Goal: Transaction & Acquisition: Download file/media

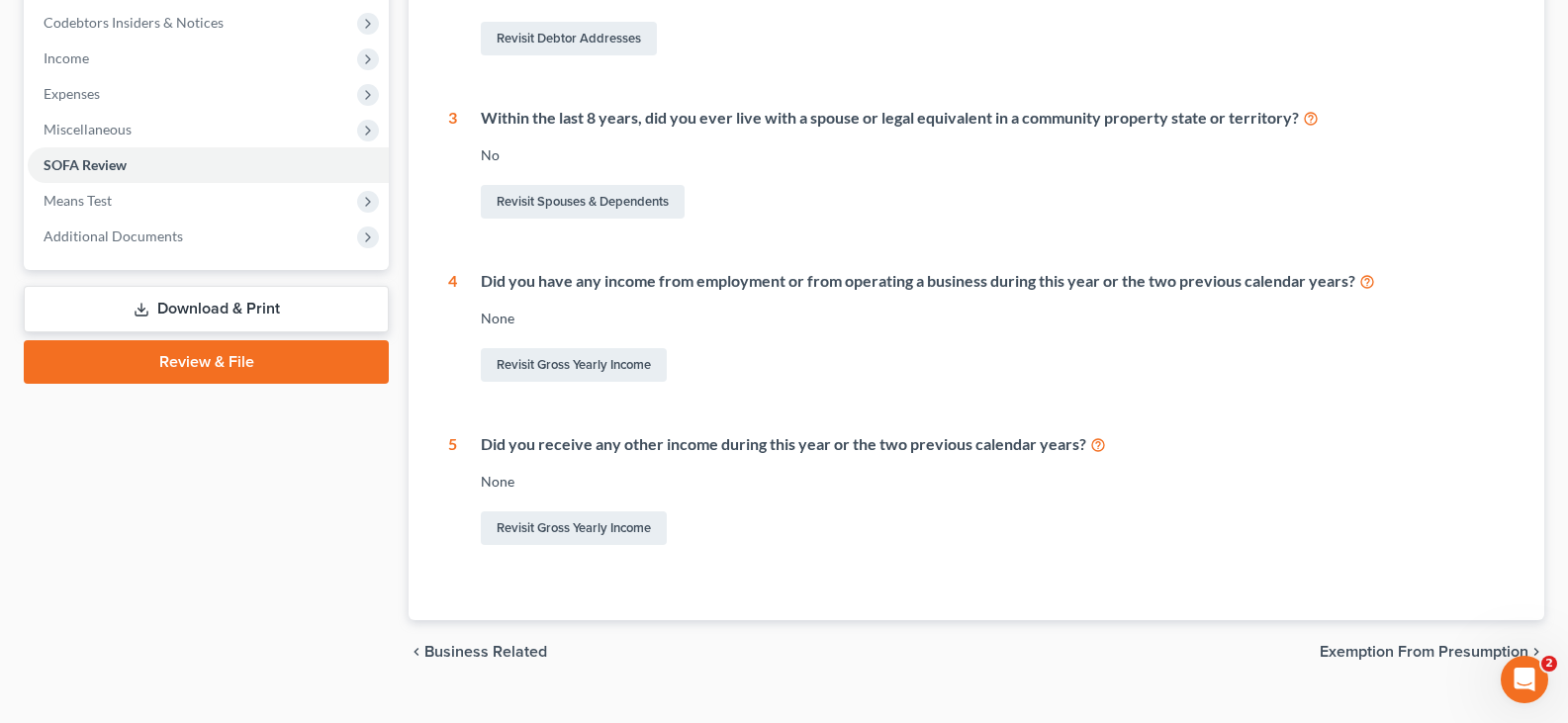
scroll to position [628, 0]
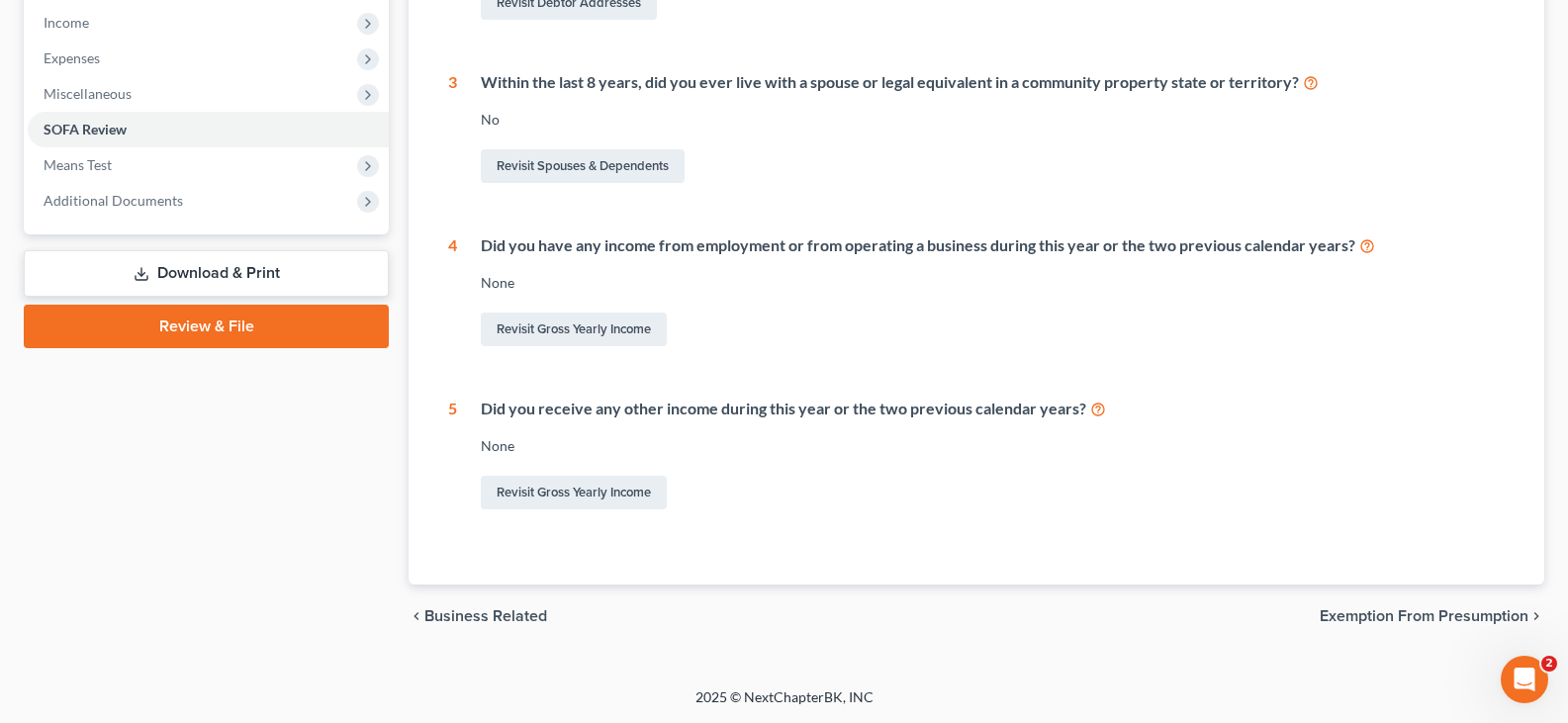
click at [178, 264] on link "Download & Print" at bounding box center [206, 273] width 365 height 47
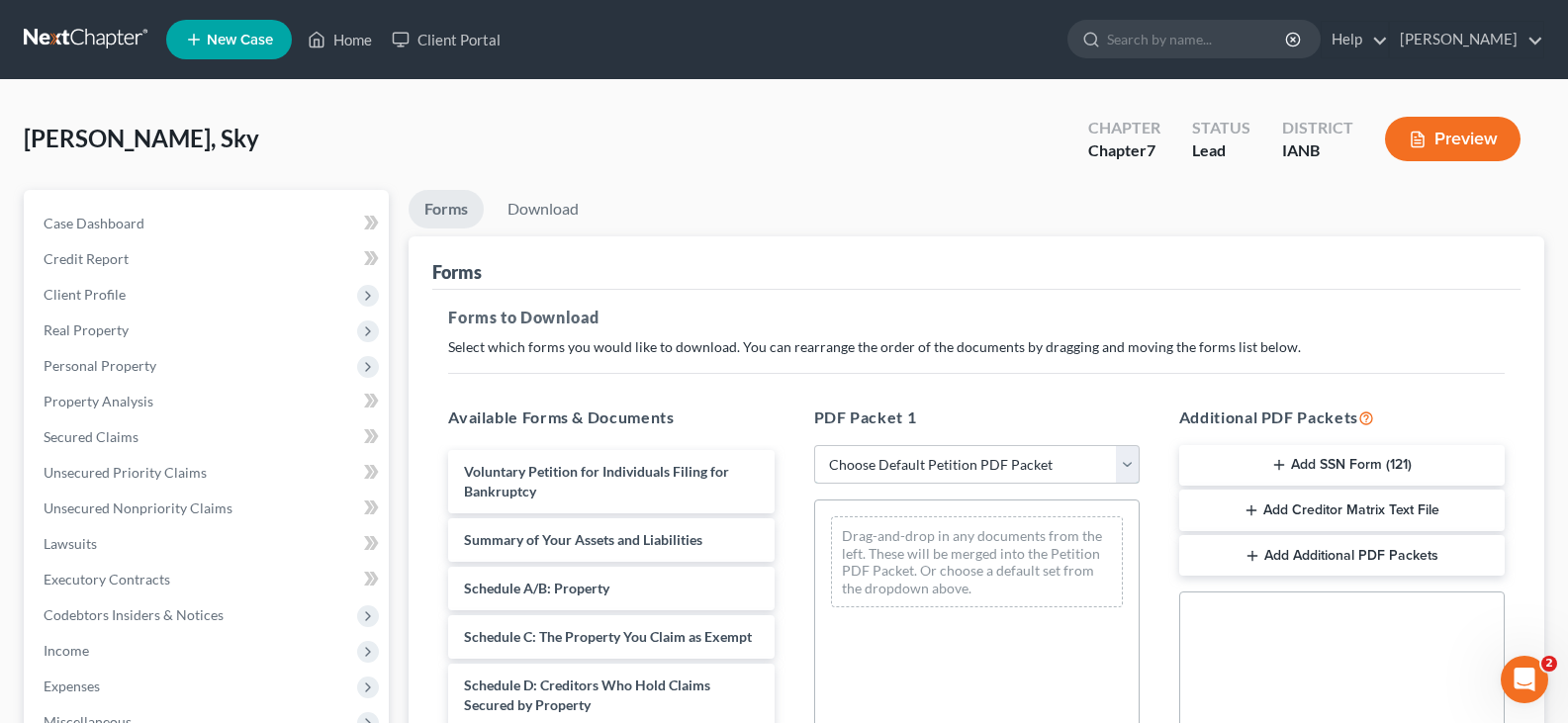
click at [1033, 463] on select "Choose Default Petition PDF Packet Complete Bankruptcy Petition (all forms and …" at bounding box center [977, 465] width 325 height 40
select select "0"
click at [814, 445] on select "Choose Default Petition PDF Packet Complete Bankruptcy Petition (all forms and …" at bounding box center [977, 465] width 325 height 40
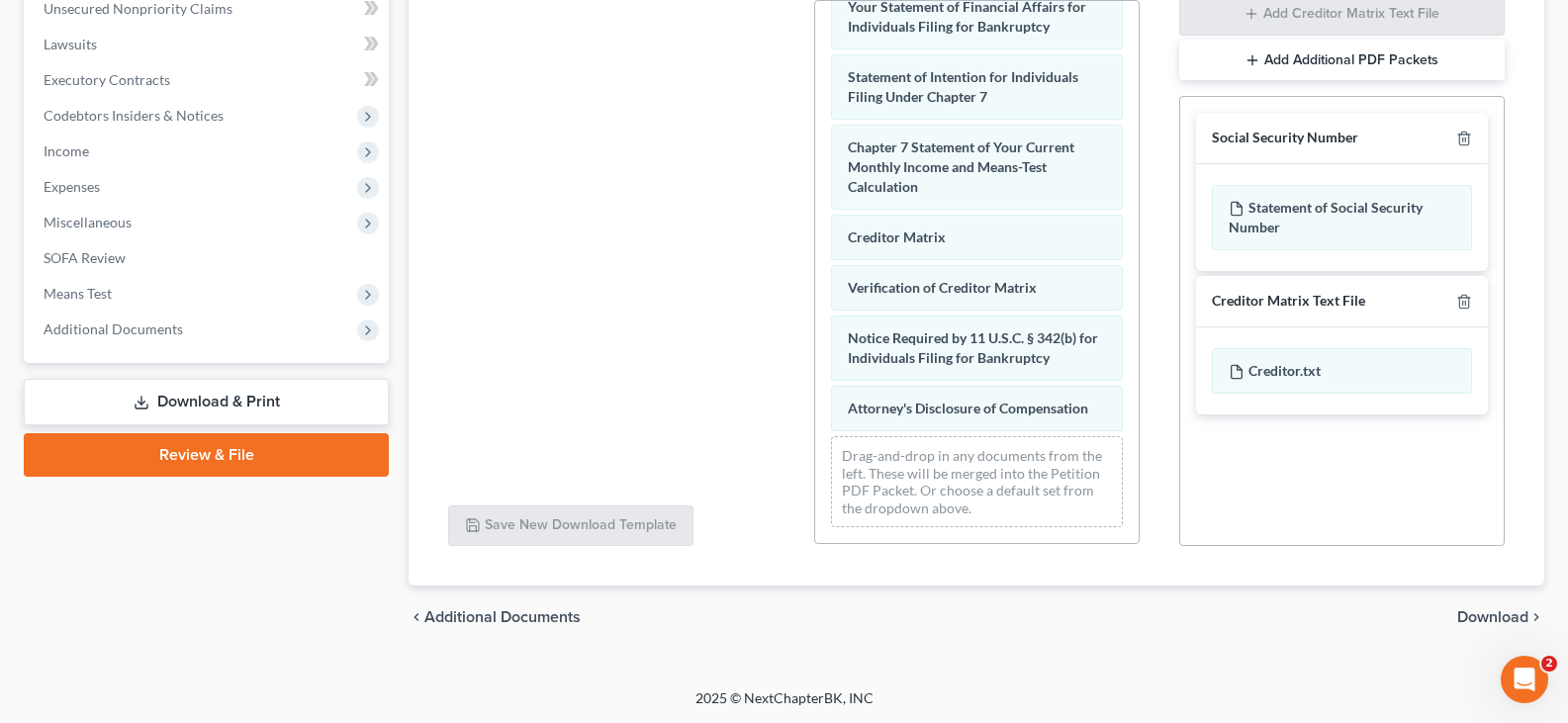
scroll to position [501, 0]
click at [1488, 612] on span "Download" at bounding box center [1491, 616] width 71 height 16
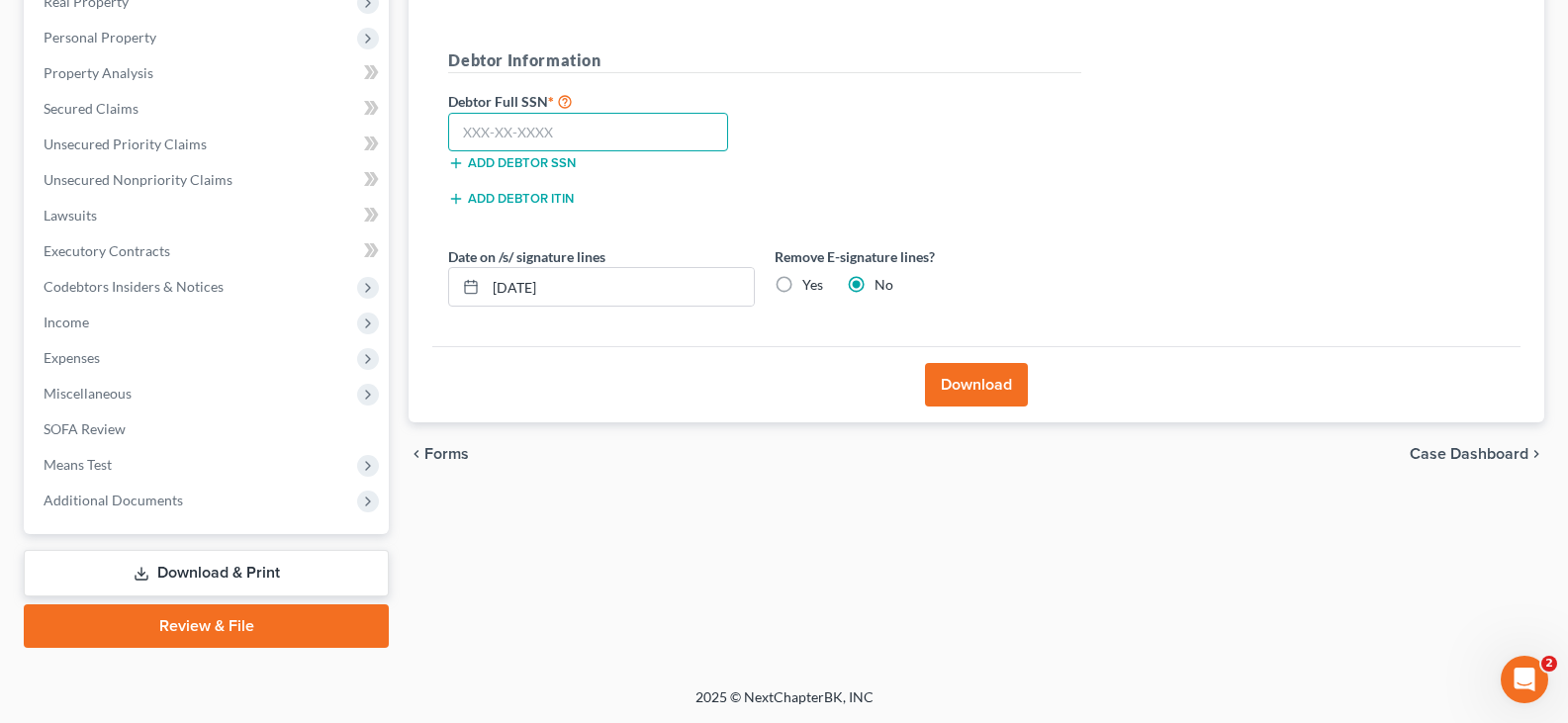
click at [482, 130] on input "text" at bounding box center [587, 133] width 280 height 40
type input "507-39-2178"
click at [585, 290] on input "[DATE]" at bounding box center [619, 287] width 268 height 38
type input "0"
click at [961, 379] on button "Download" at bounding box center [976, 385] width 103 height 44
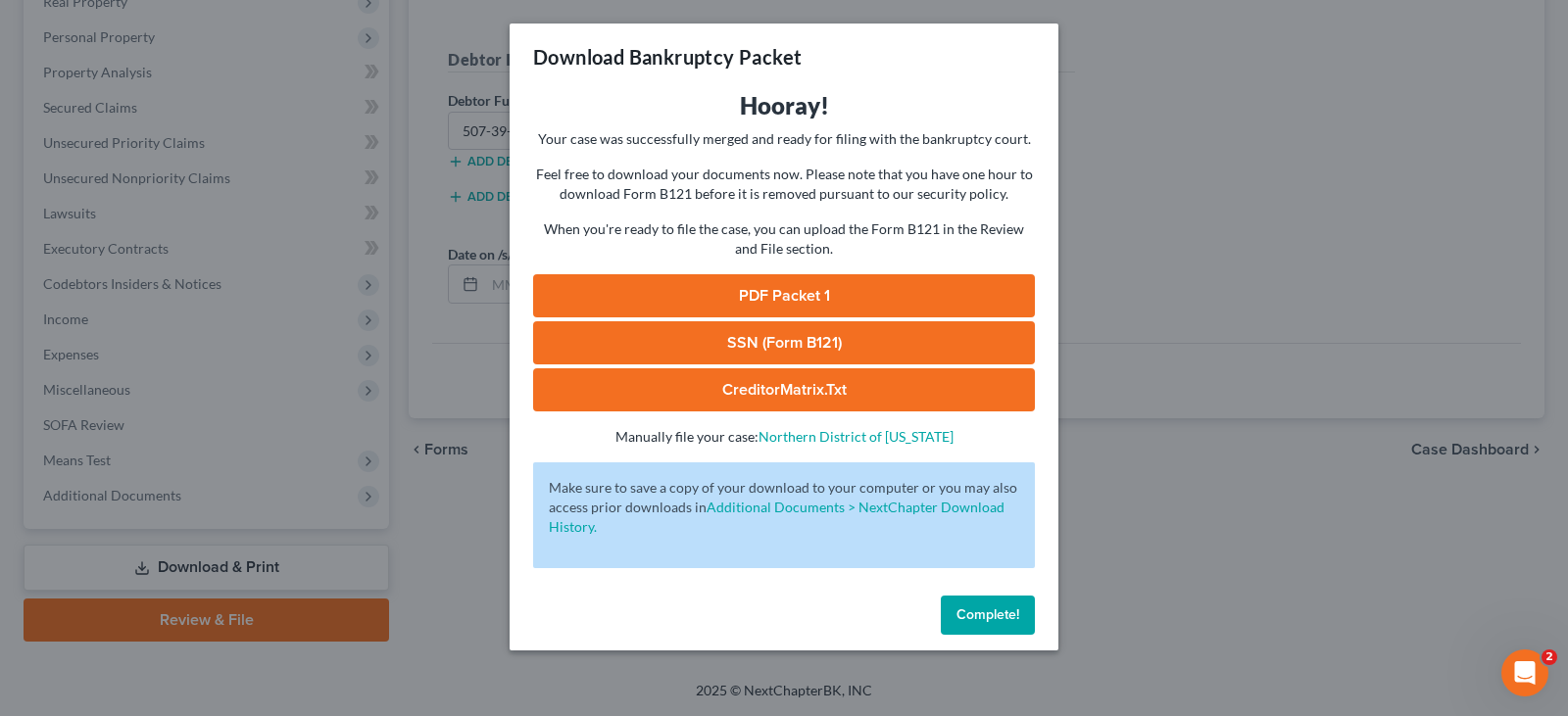
click at [794, 290] on link "PDF Packet 1" at bounding box center [784, 296] width 502 height 43
click at [1195, 71] on div "Download Bankruptcy Packet Hooray! Your case was successfully merged and ready …" at bounding box center [784, 358] width 1568 height 716
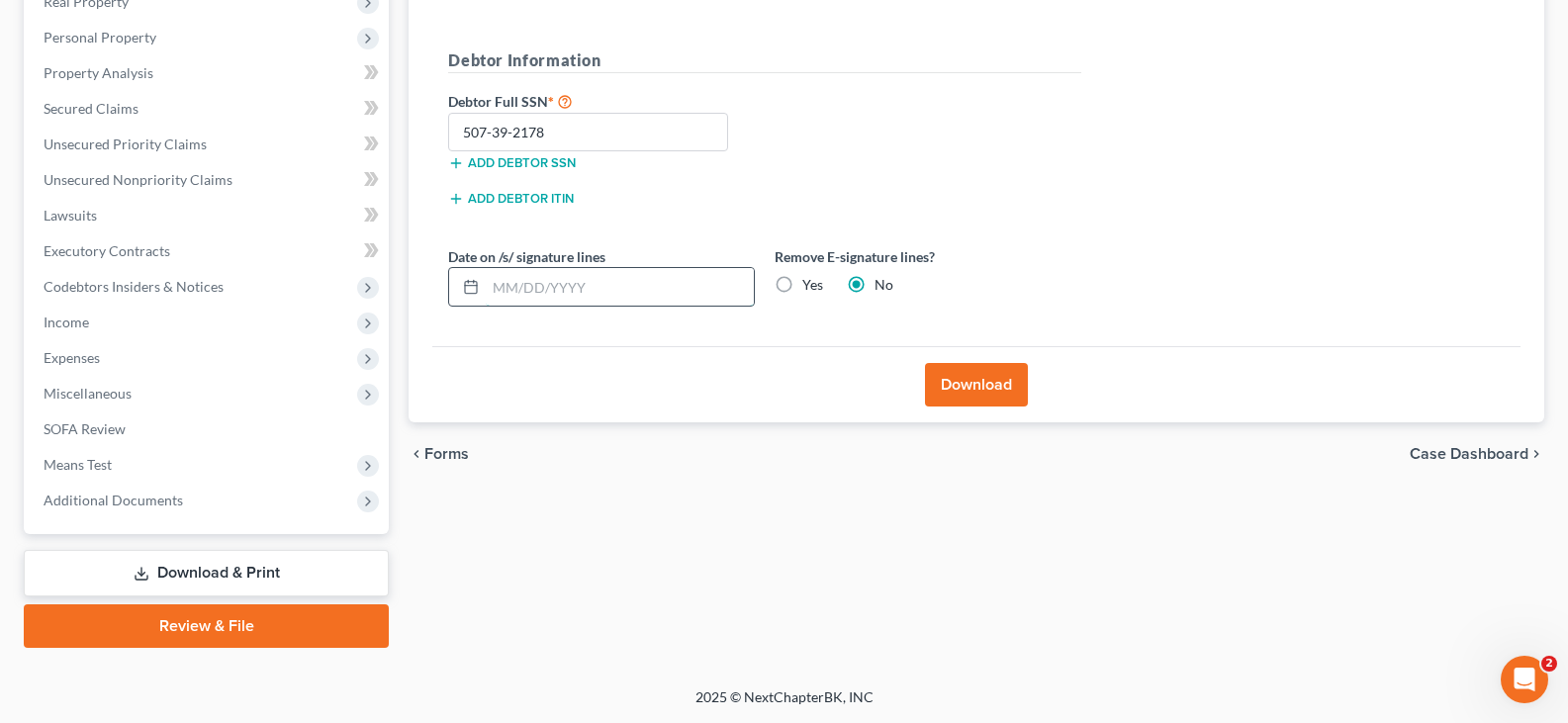
click at [612, 281] on input "text" at bounding box center [619, 287] width 268 height 38
click at [802, 283] on label "Yes" at bounding box center [812, 285] width 21 height 20
click at [810, 283] on input "Yes" at bounding box center [816, 281] width 13 height 13
radio input "true"
radio input "false"
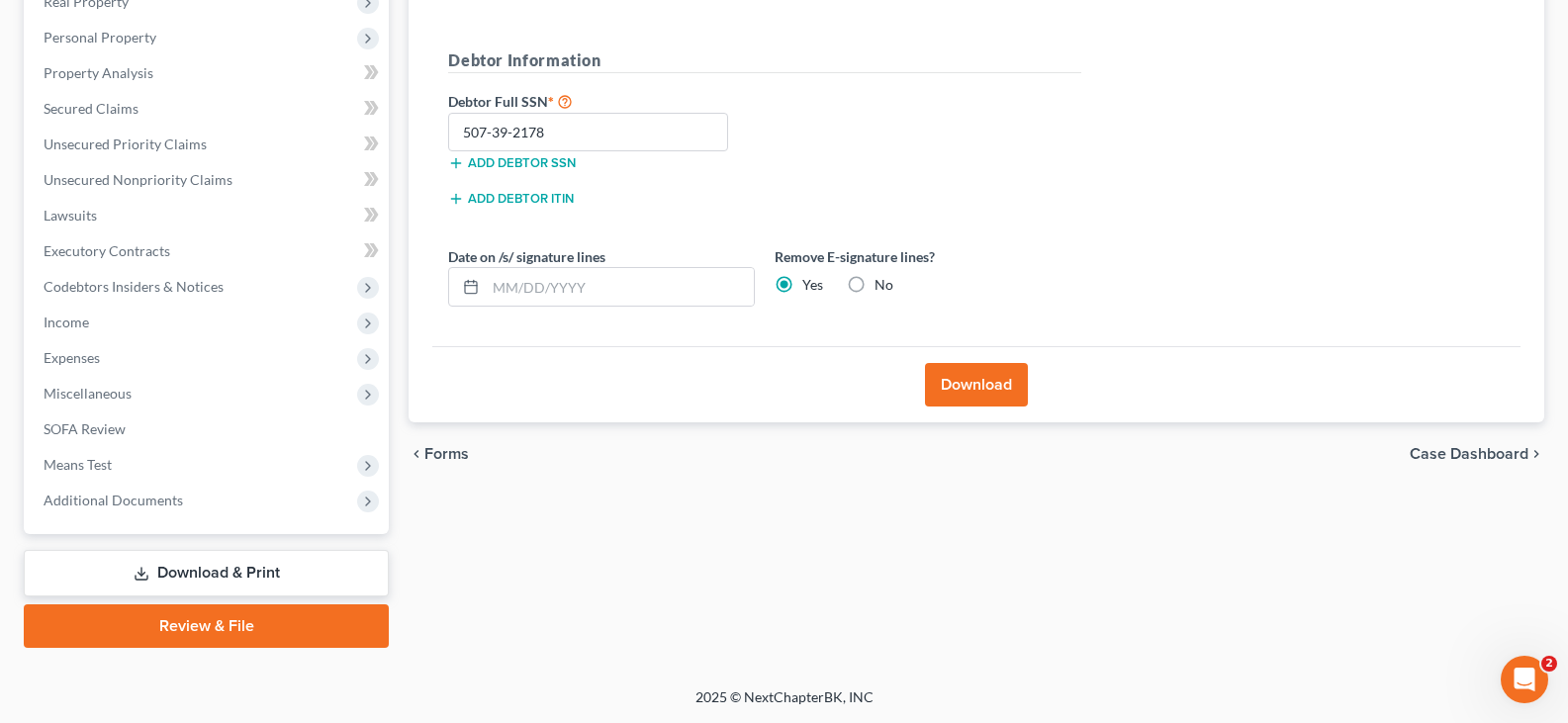
click at [954, 383] on button "Download" at bounding box center [976, 385] width 103 height 44
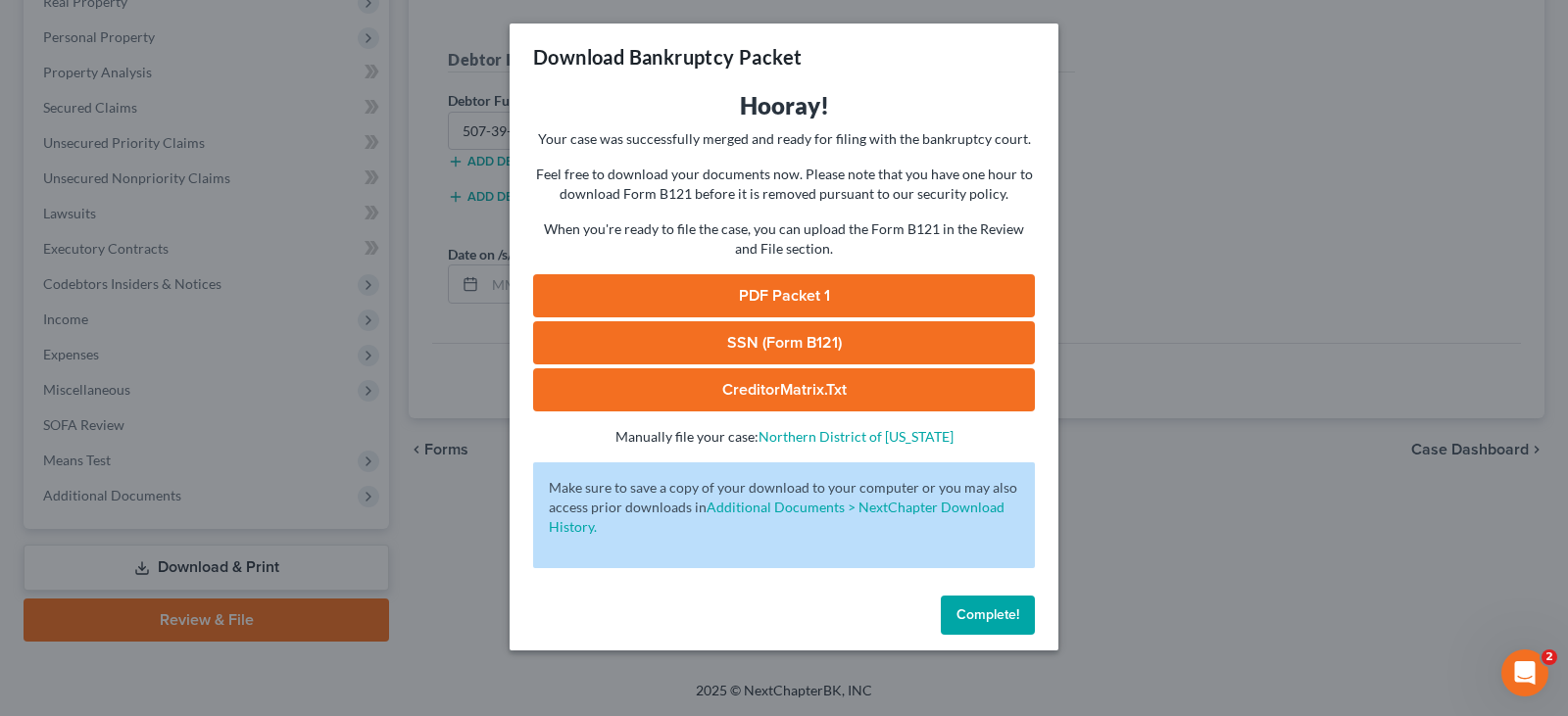
click at [801, 288] on link "PDF Packet 1" at bounding box center [784, 296] width 502 height 43
click at [1552, 80] on div "Download Bankruptcy Packet Hooray! Your case was successfully merged and ready …" at bounding box center [784, 358] width 1568 height 716
click at [1425, 170] on div "Download Bankruptcy Packet Hooray! Your case was successfully merged and ready …" at bounding box center [784, 358] width 1568 height 716
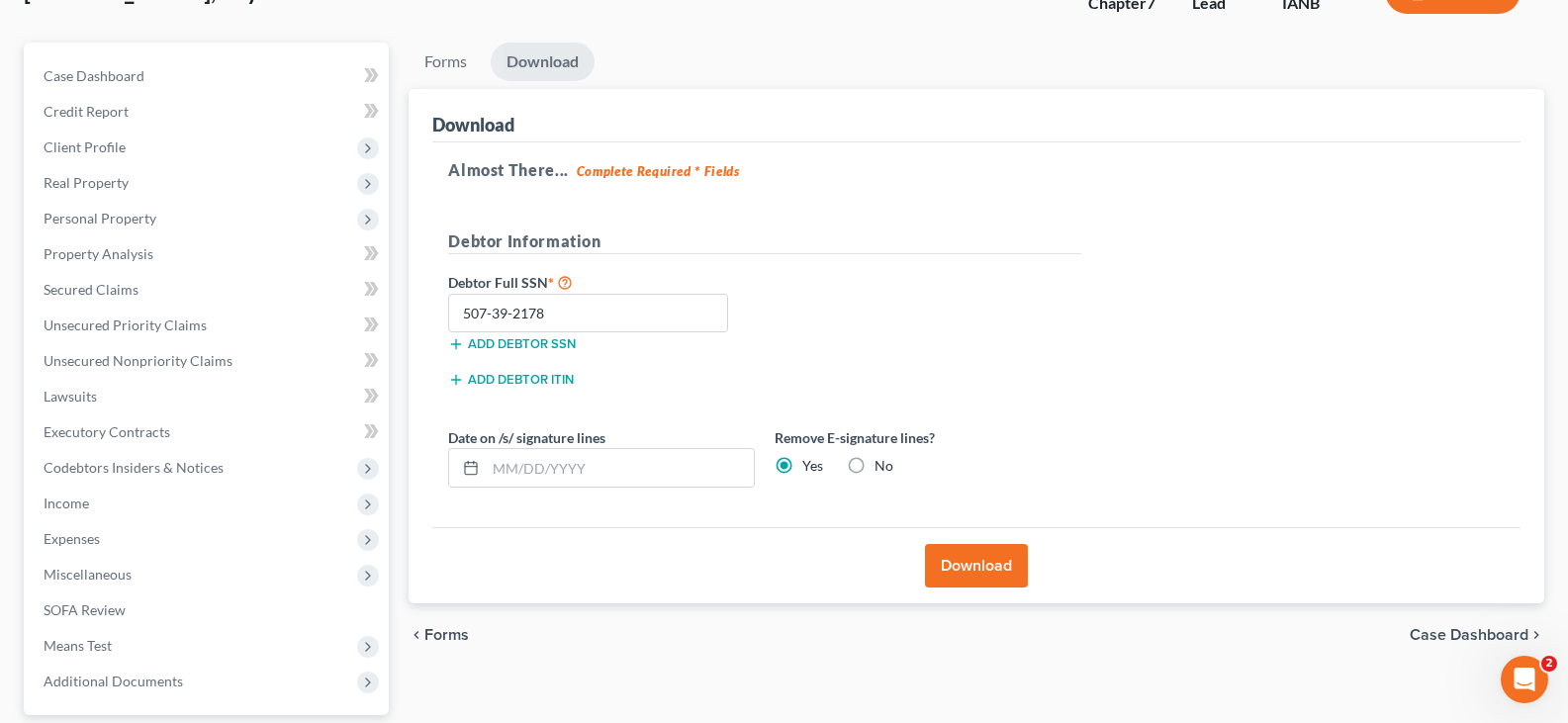
scroll to position [145, 0]
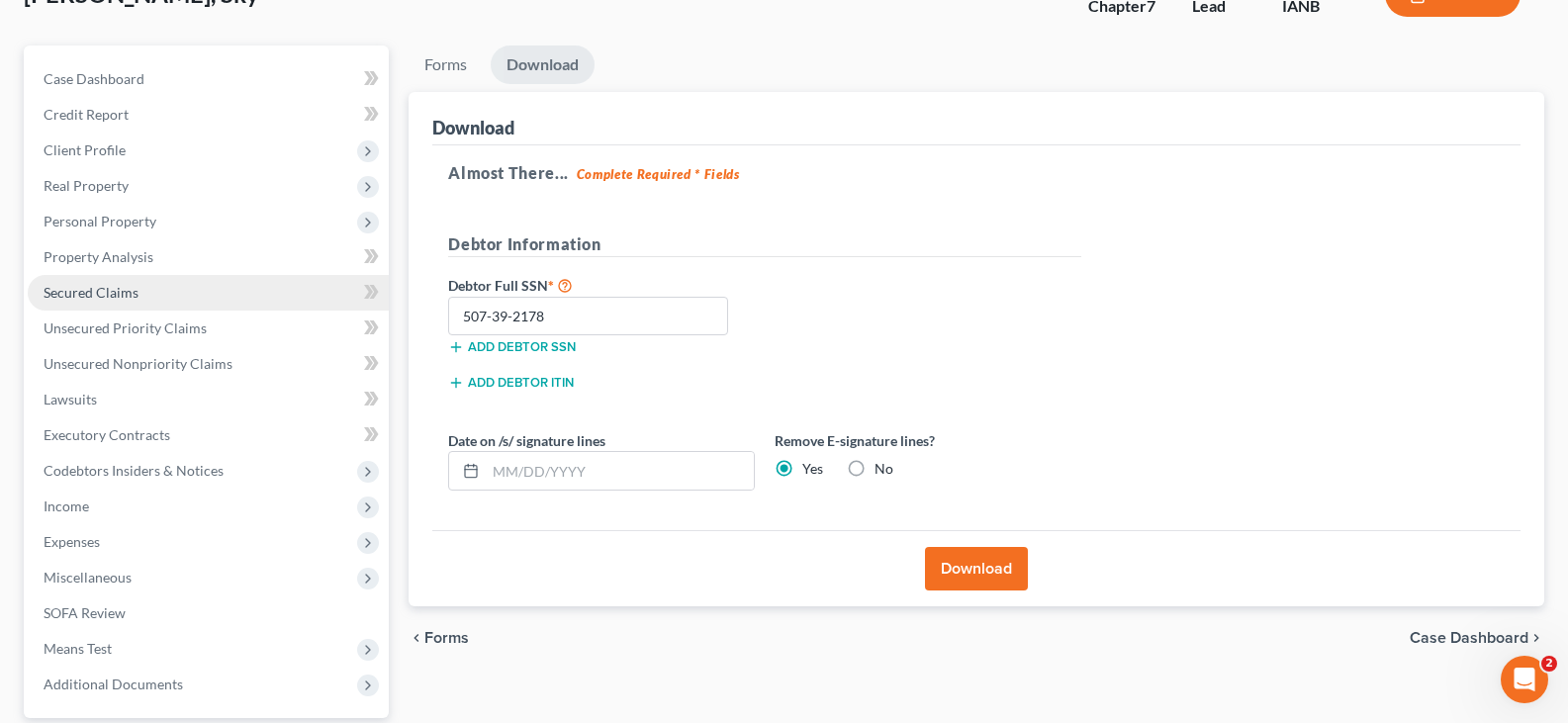
click at [83, 286] on span "Secured Claims" at bounding box center [91, 292] width 95 height 17
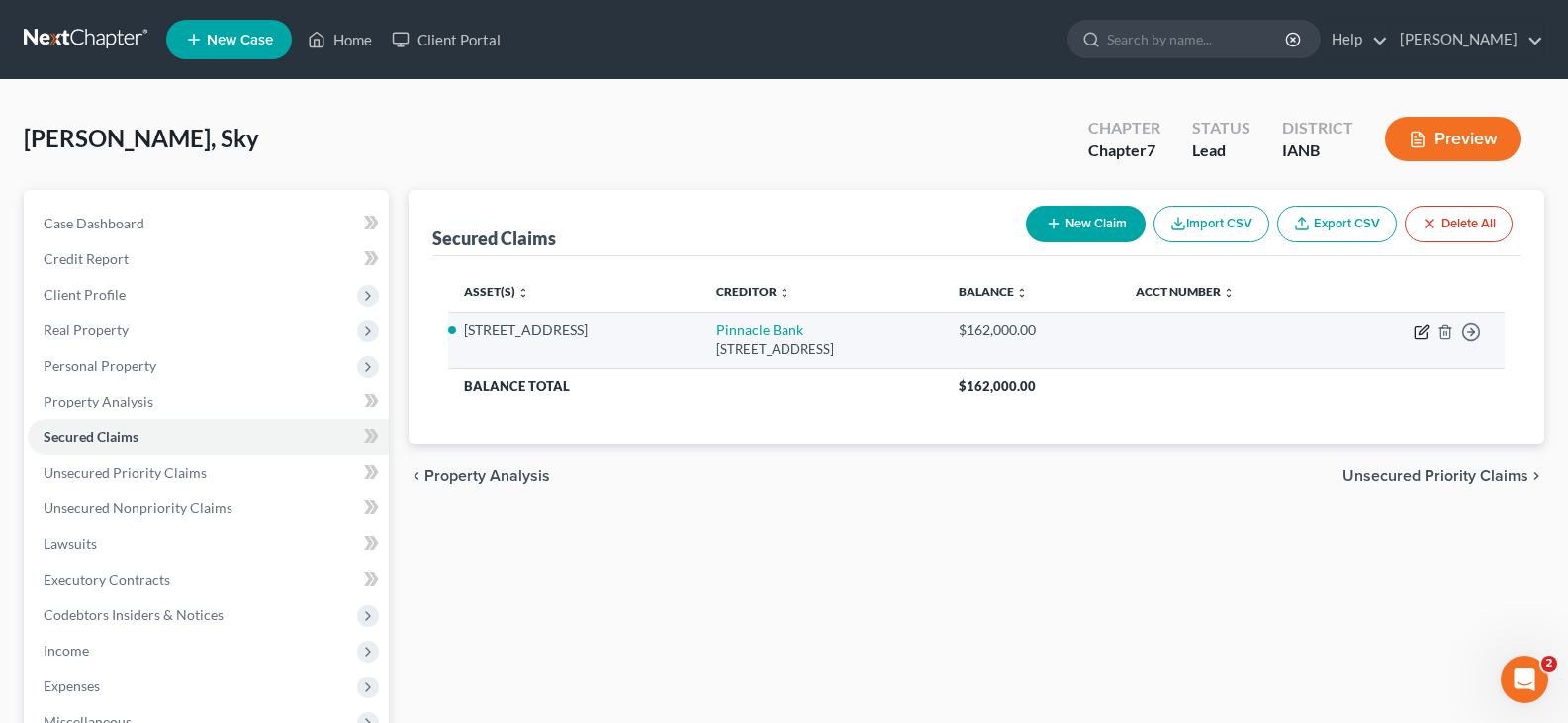
click at [1418, 334] on icon "button" at bounding box center [1422, 329] width 9 height 9
select select "30"
select select "2"
select select "0"
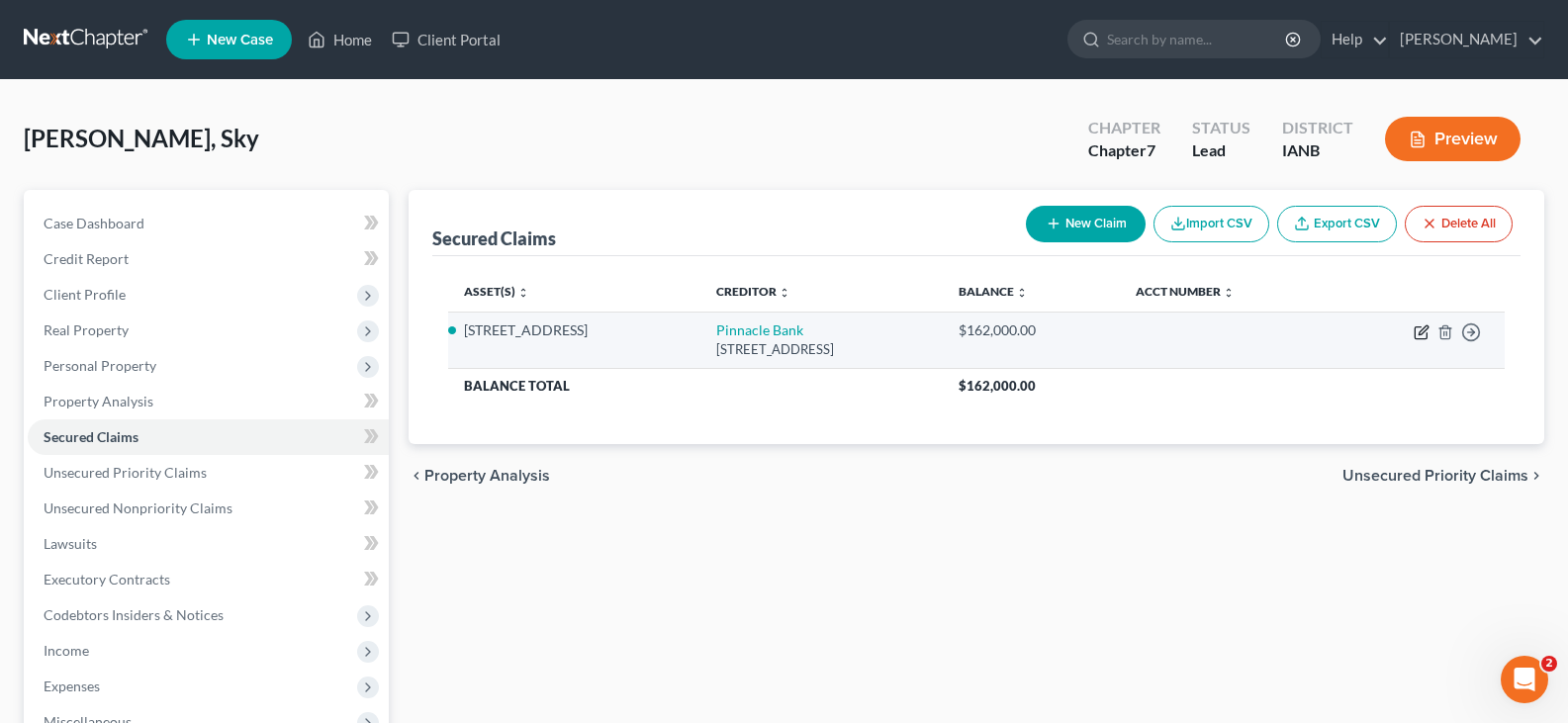
select select "0"
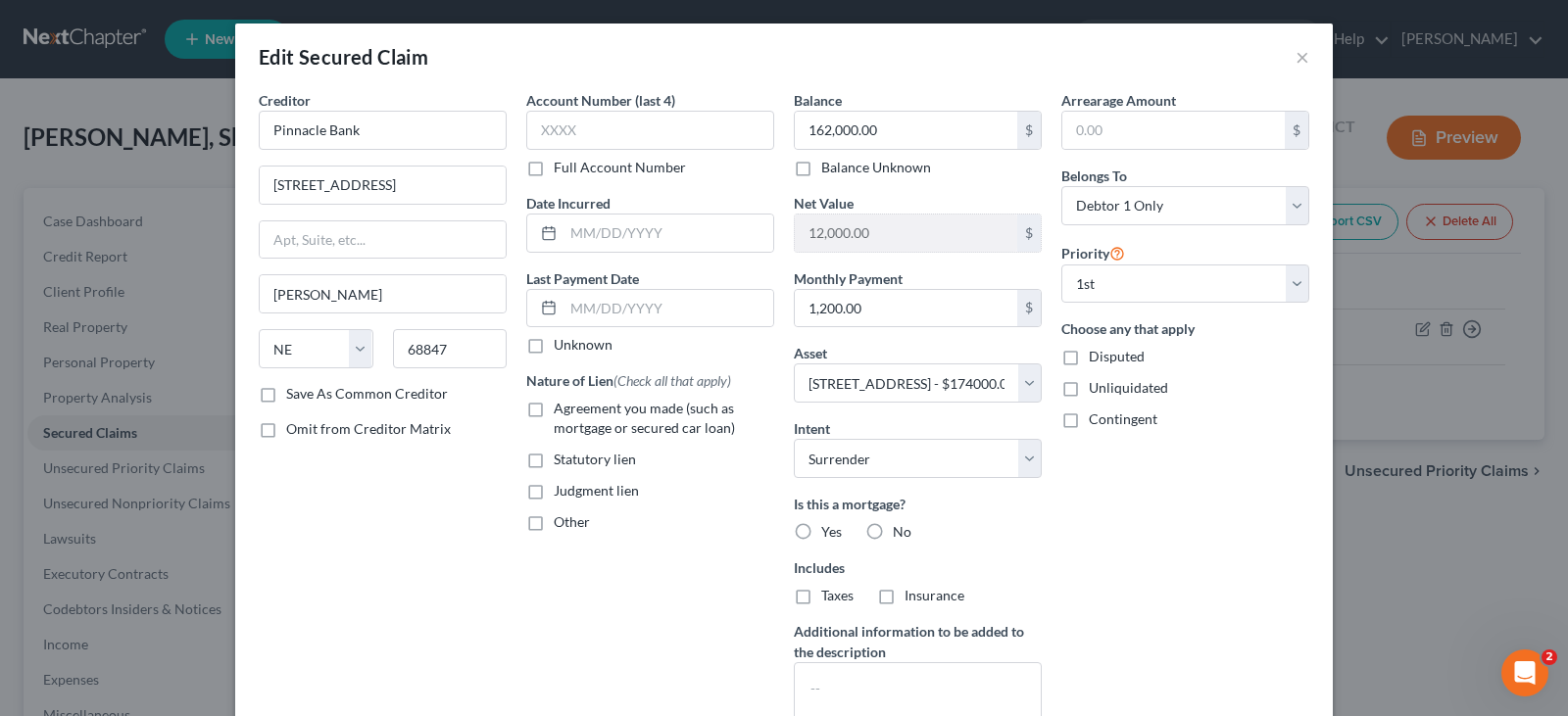
click at [1429, 550] on div "Edit Secured Claim × Creditor * Pinnacle Bank [STREET_ADDRESS][GEOGRAPHIC_DATA]…" at bounding box center [784, 358] width 1568 height 716
click at [1295, 59] on button "×" at bounding box center [1302, 57] width 14 height 24
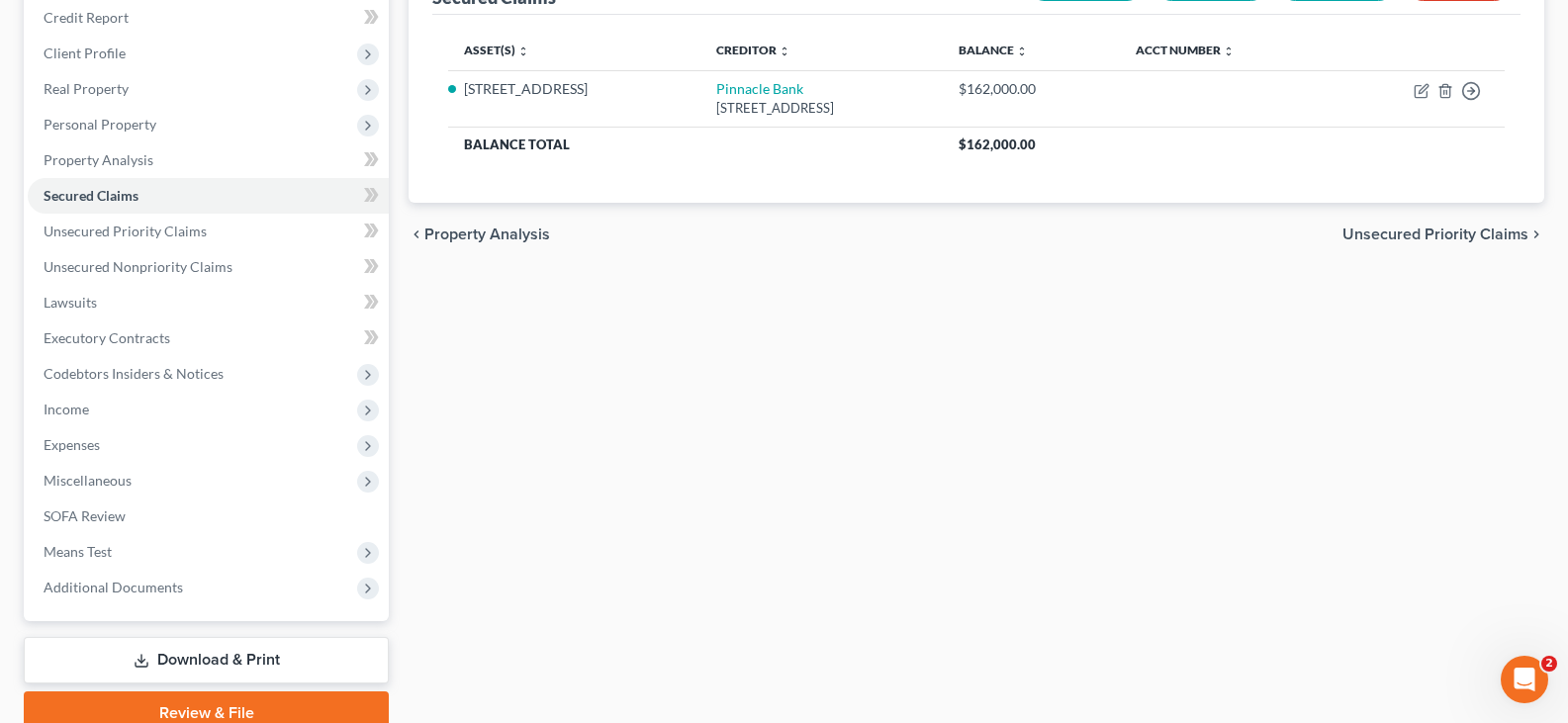
scroll to position [328, 0]
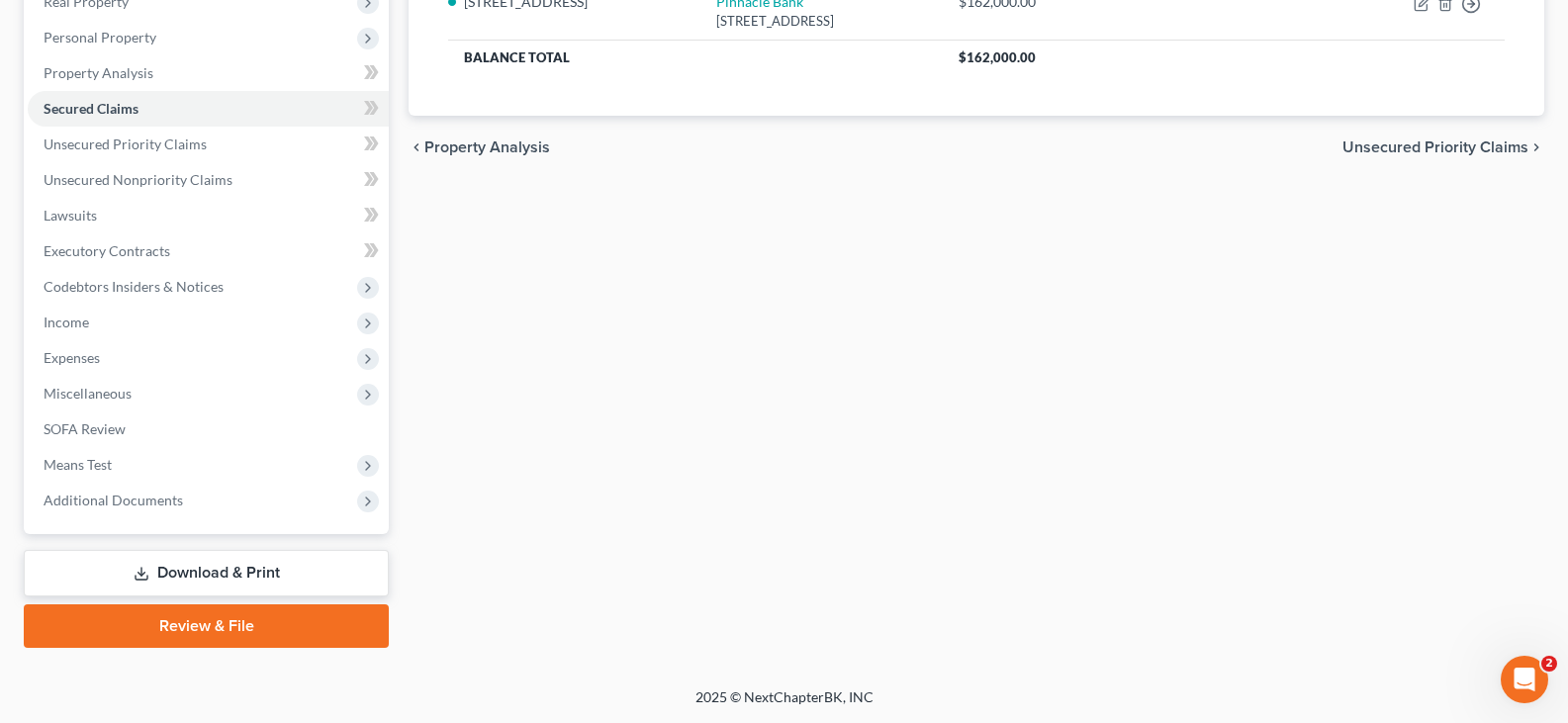
click at [218, 569] on link "Download & Print" at bounding box center [206, 573] width 365 height 47
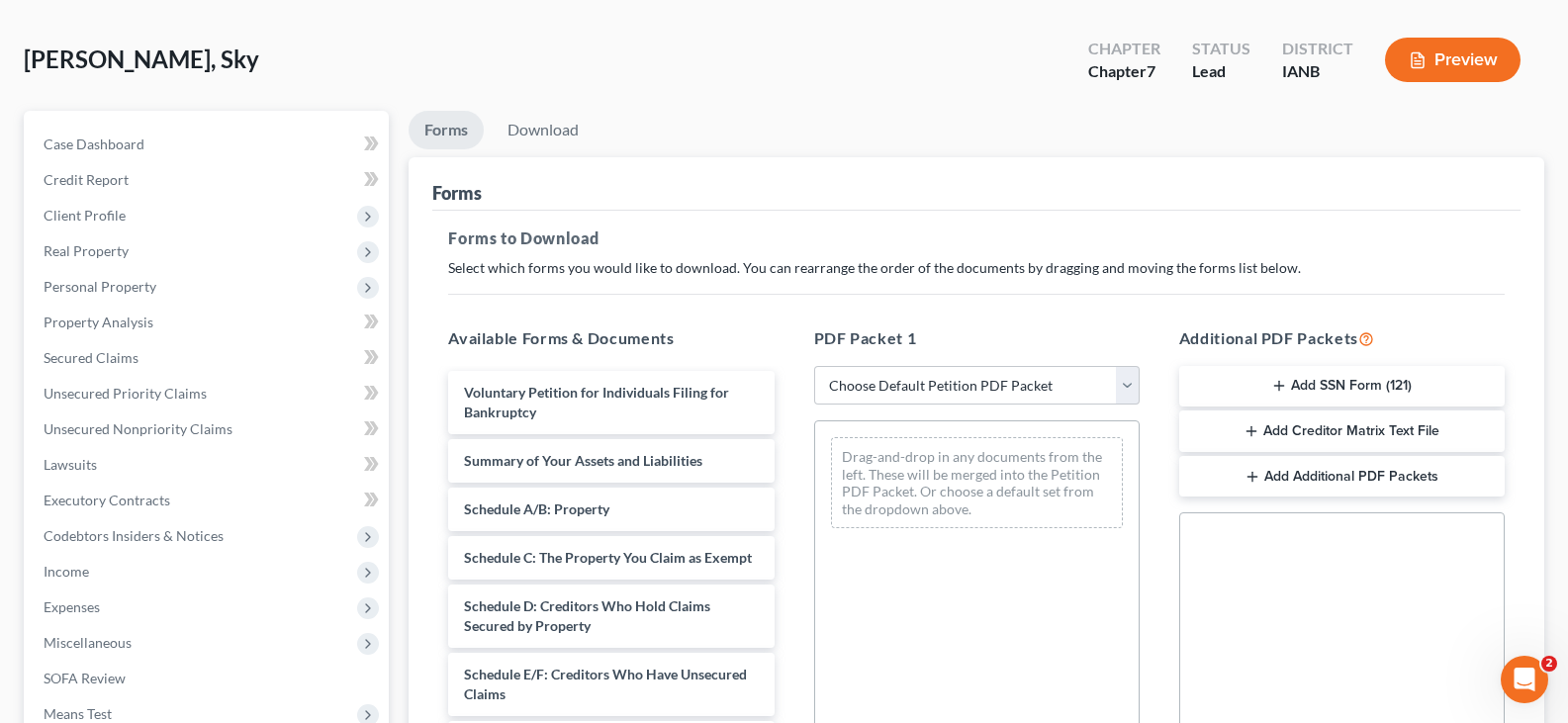
scroll to position [77, 0]
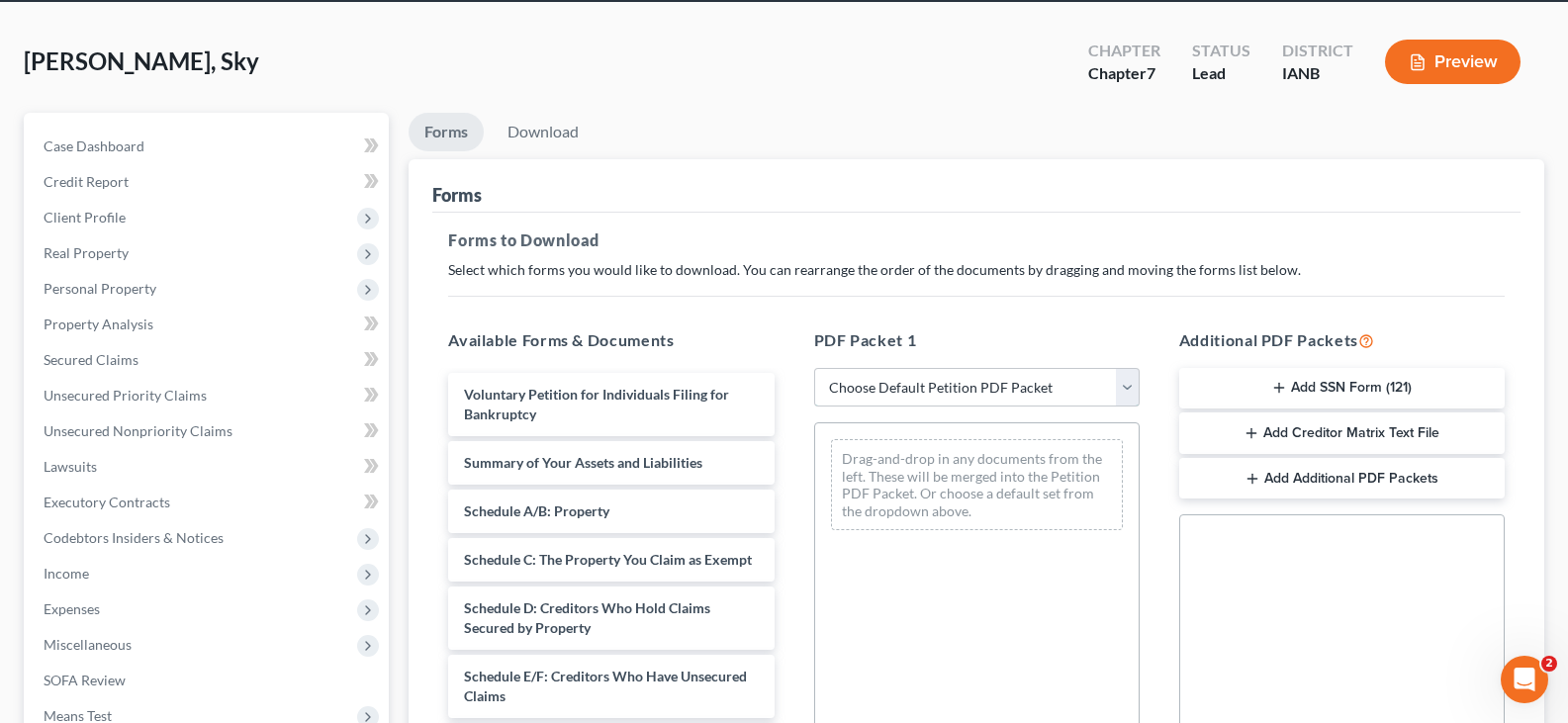
click at [1116, 389] on select "Choose Default Petition PDF Packet Complete Bankruptcy Petition (all forms and …" at bounding box center [977, 388] width 325 height 40
select select "0"
click at [814, 368] on select "Choose Default Petition PDF Packet Complete Bankruptcy Petition (all forms and …" at bounding box center [977, 388] width 325 height 40
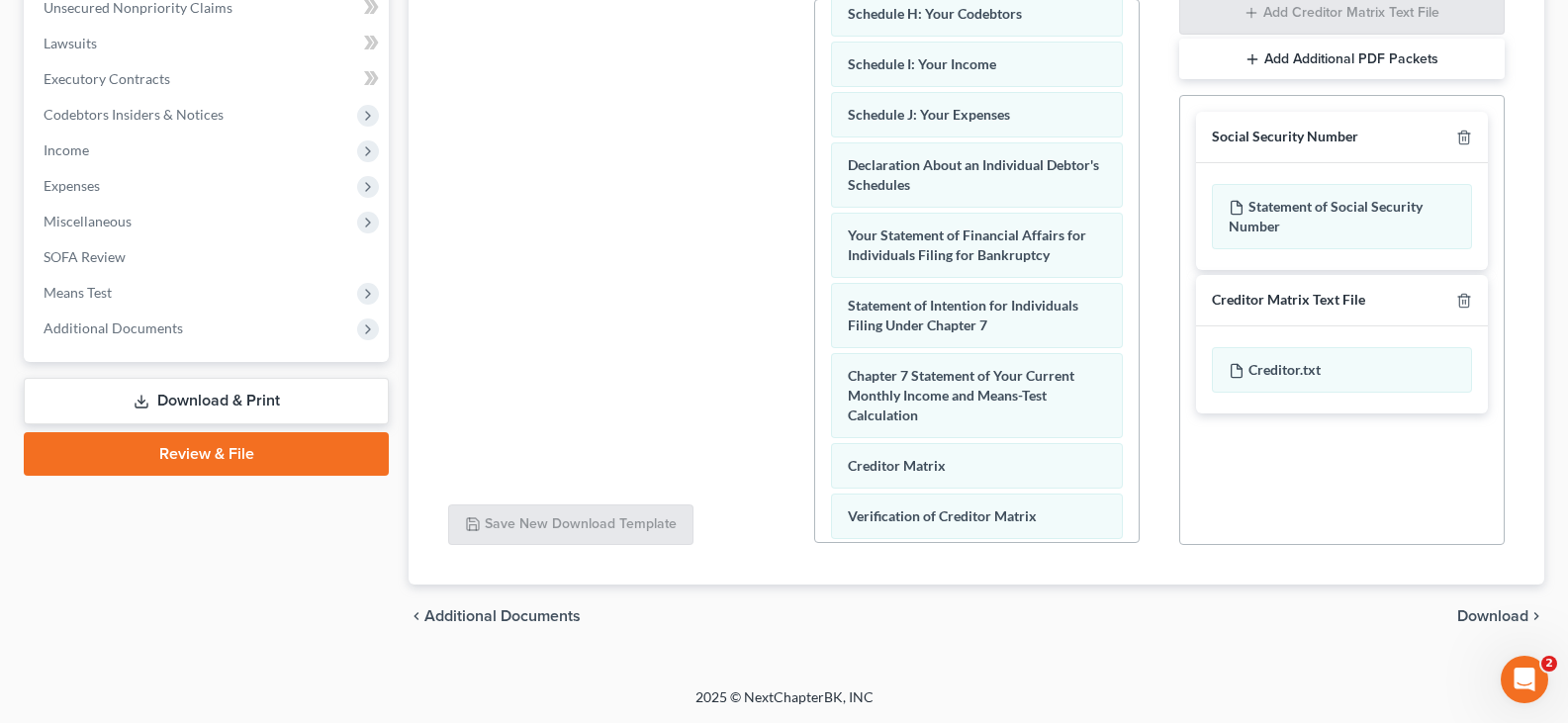
scroll to position [639, 0]
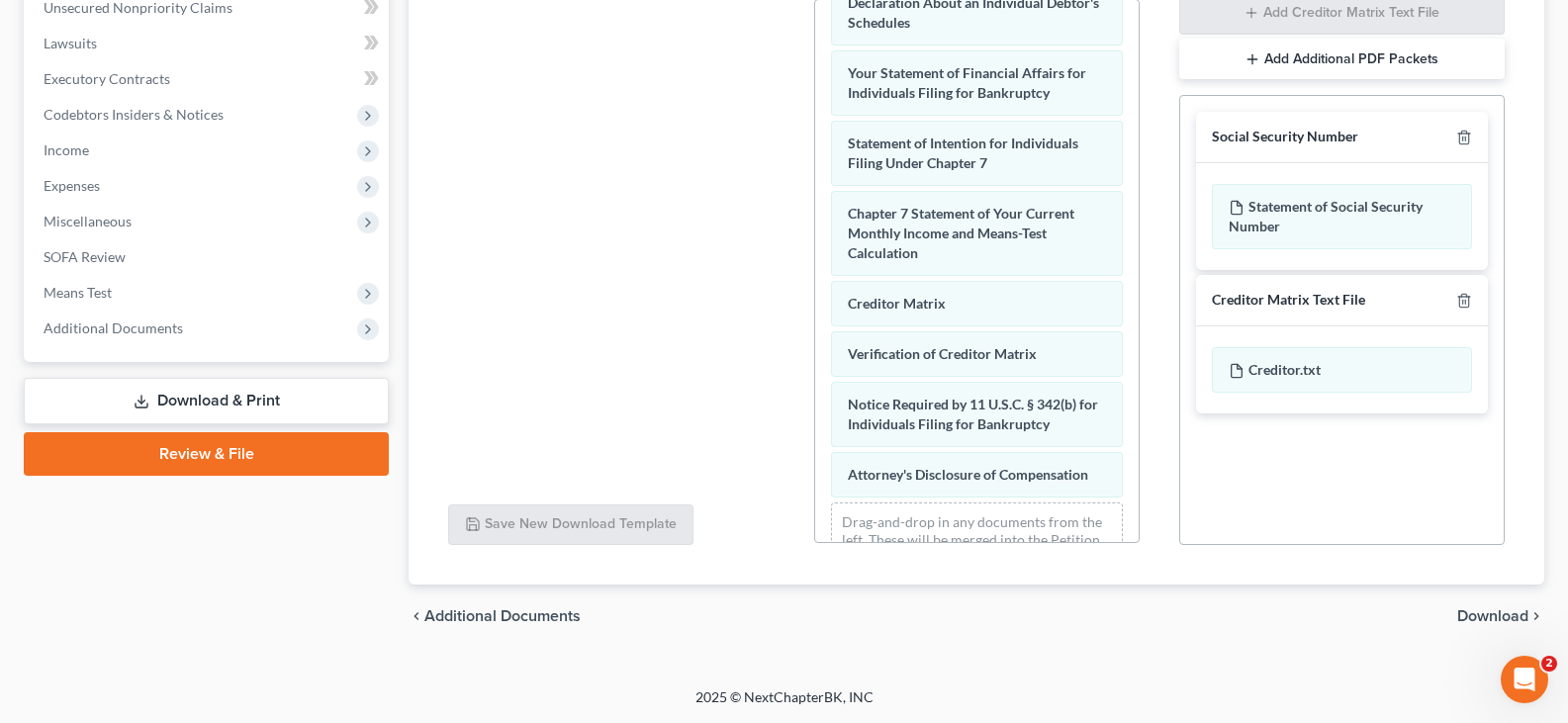
click at [1515, 608] on span "Download" at bounding box center [1491, 616] width 71 height 16
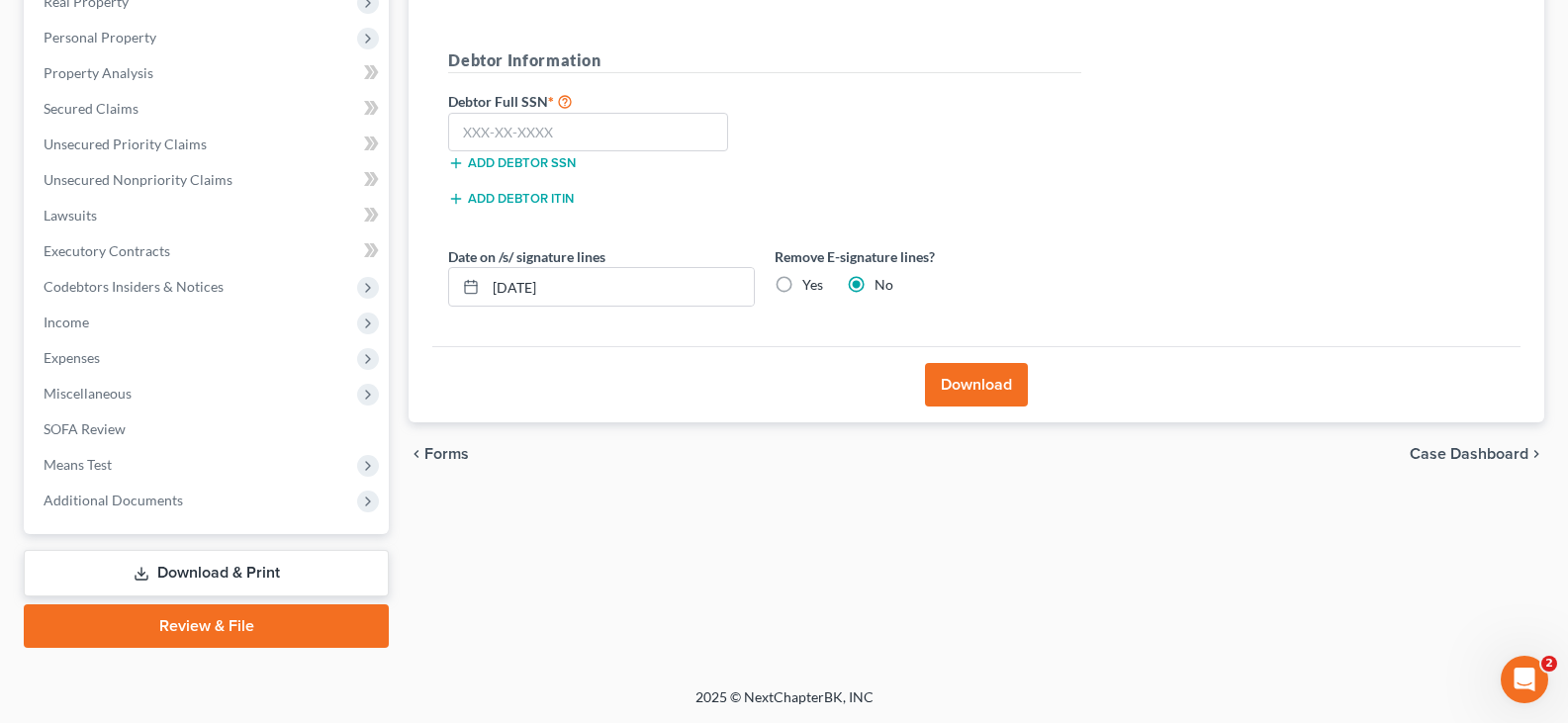
scroll to position [328, 0]
click at [609, 278] on input "[DATE]" at bounding box center [619, 287] width 268 height 38
type input "0"
click at [802, 288] on label "Yes" at bounding box center [812, 285] width 21 height 20
click at [810, 288] on input "Yes" at bounding box center [816, 281] width 13 height 13
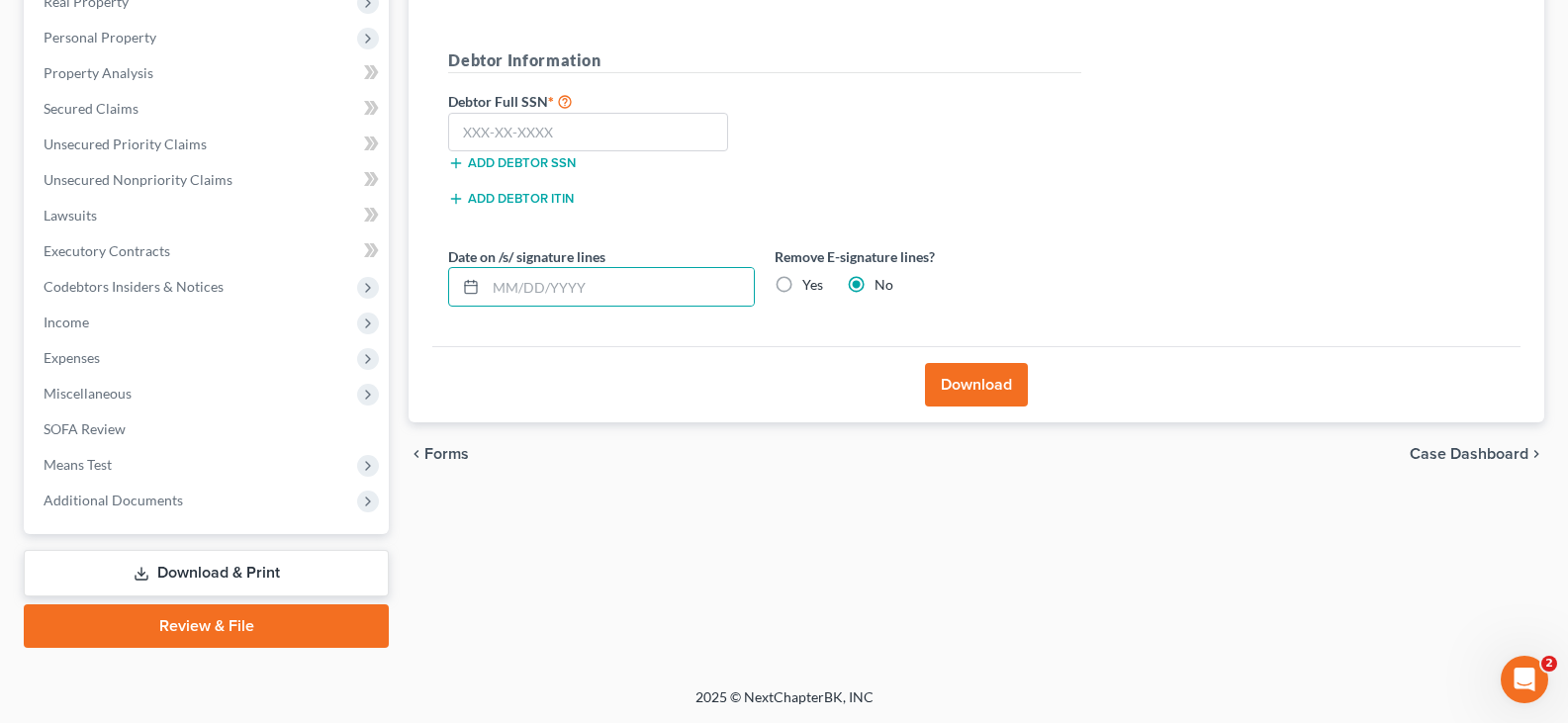
radio input "true"
radio input "false"
click at [963, 379] on button "Download" at bounding box center [976, 385] width 103 height 44
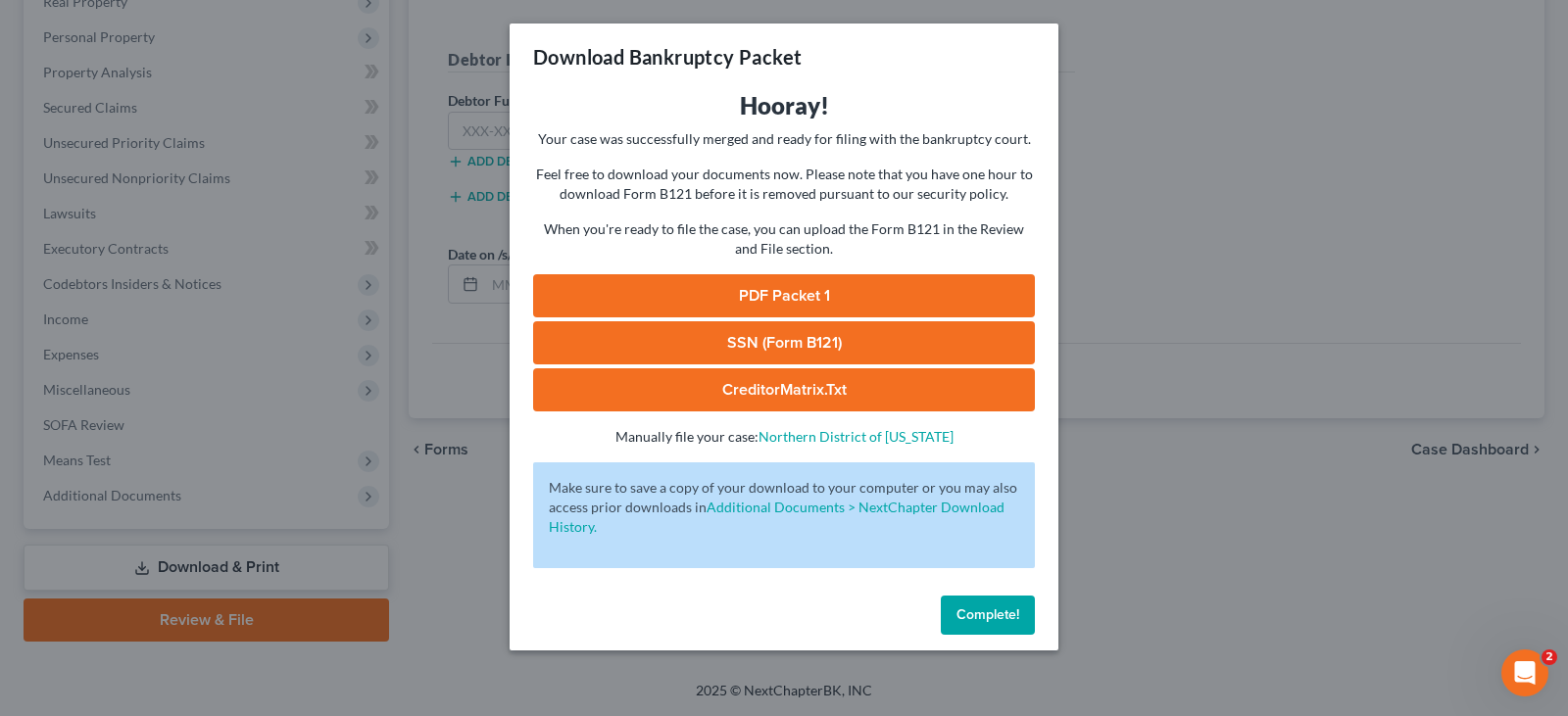
click at [766, 289] on link "PDF Packet 1" at bounding box center [784, 296] width 502 height 43
click at [725, 334] on link "SSN (Form B121)" at bounding box center [784, 343] width 502 height 43
click at [1253, 315] on div "Download Bankruptcy Packet Hooray! Your case was successfully merged and ready …" at bounding box center [784, 358] width 1568 height 716
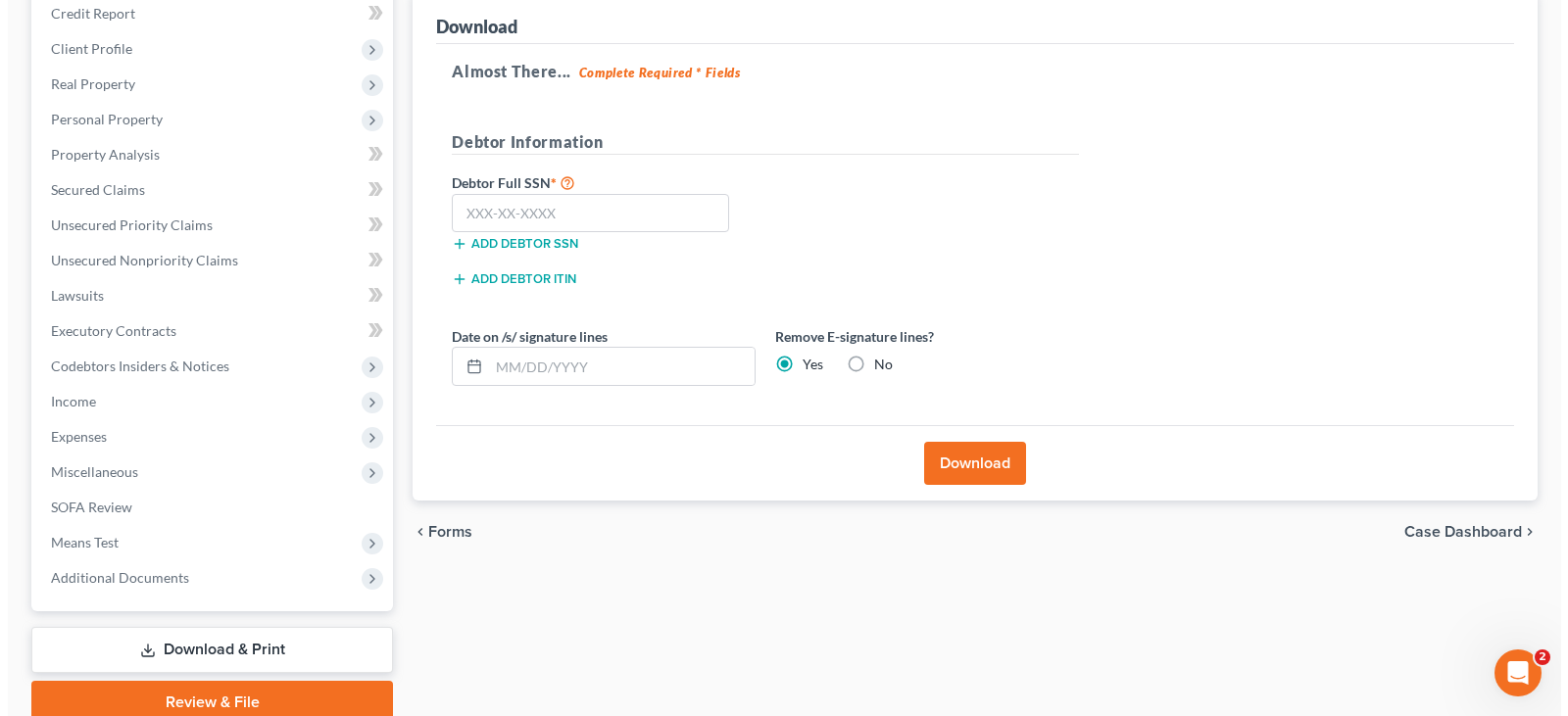
scroll to position [215, 0]
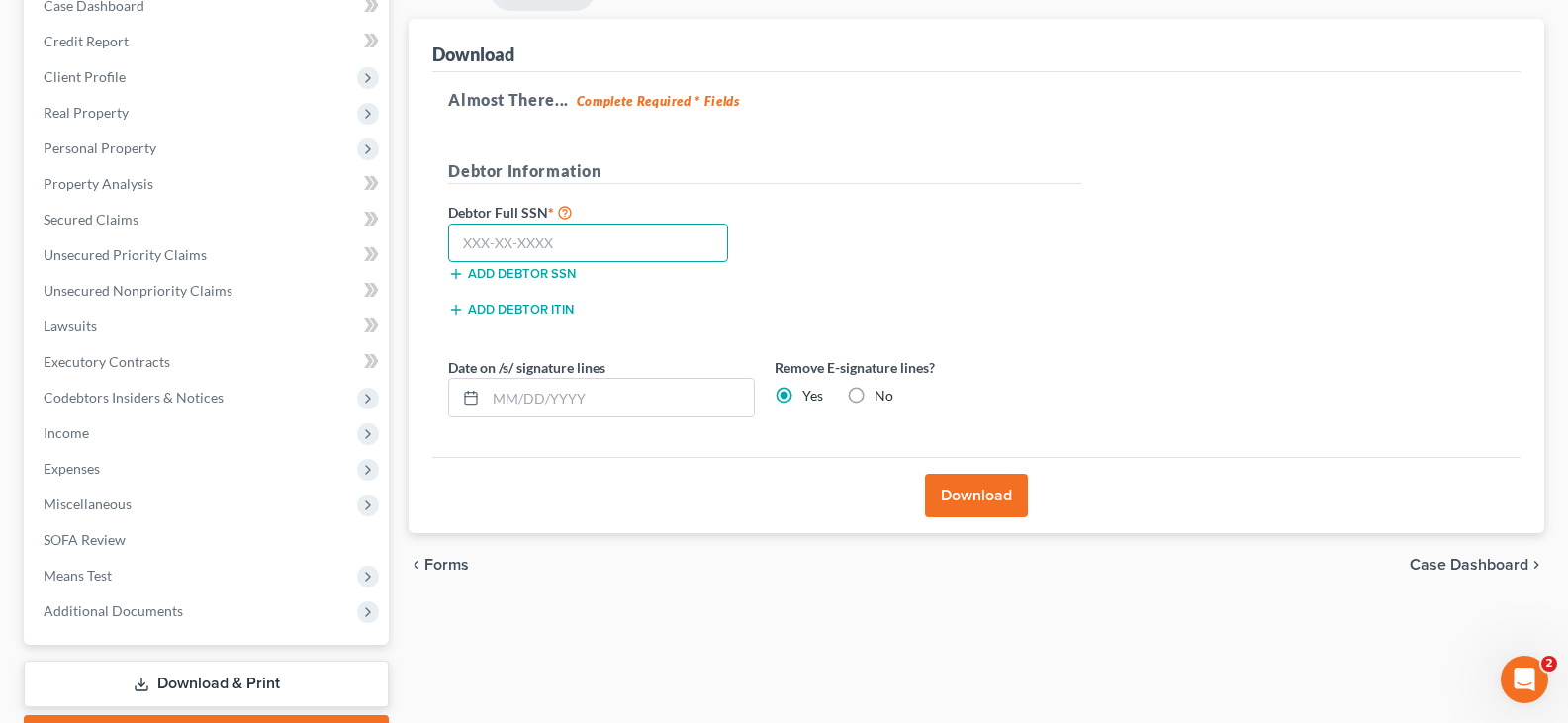
click at [542, 244] on input "text" at bounding box center [587, 243] width 280 height 40
type input "507-39-2178"
click at [974, 486] on button "Download" at bounding box center [976, 496] width 103 height 44
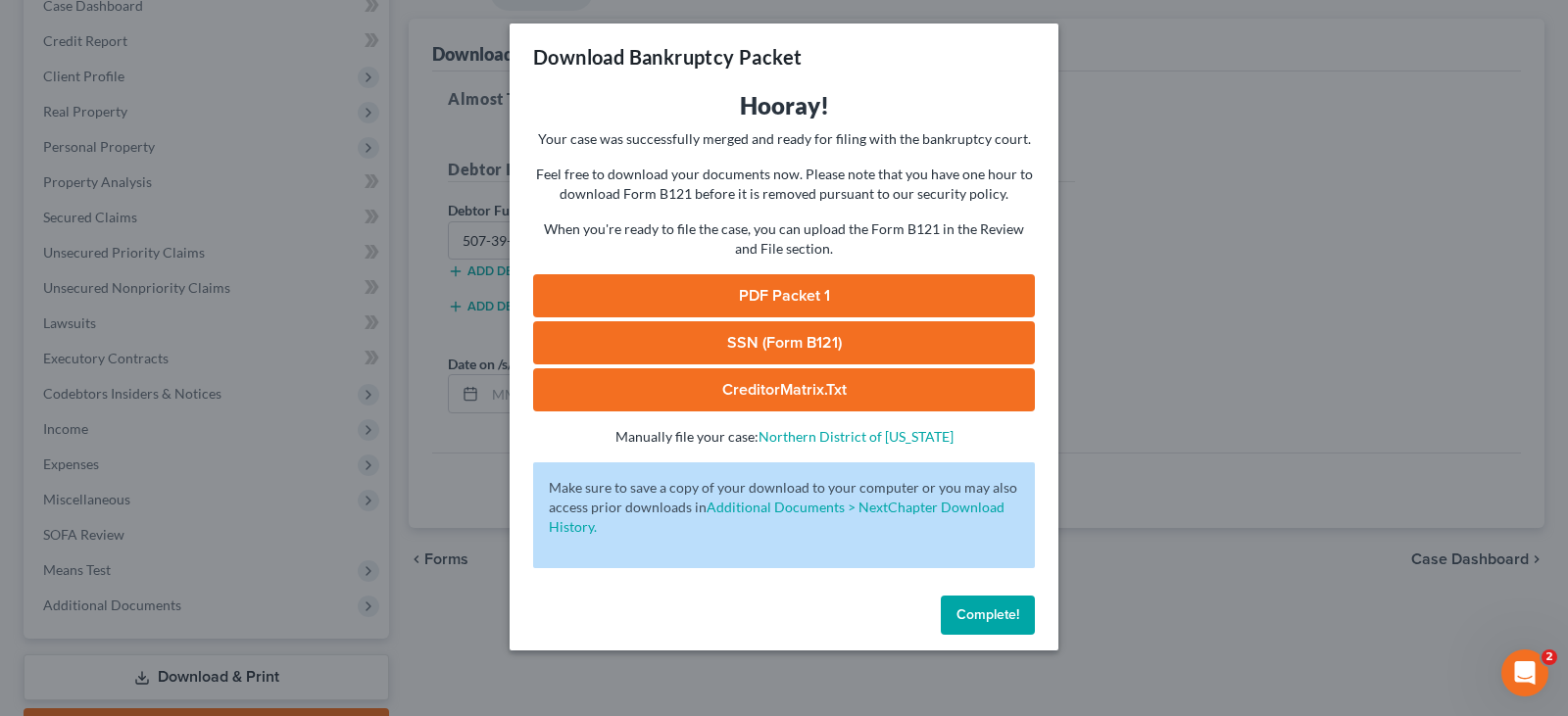
click at [743, 336] on link "SSN (Form B121)" at bounding box center [784, 343] width 502 height 43
